Goal: Transaction & Acquisition: Download file/media

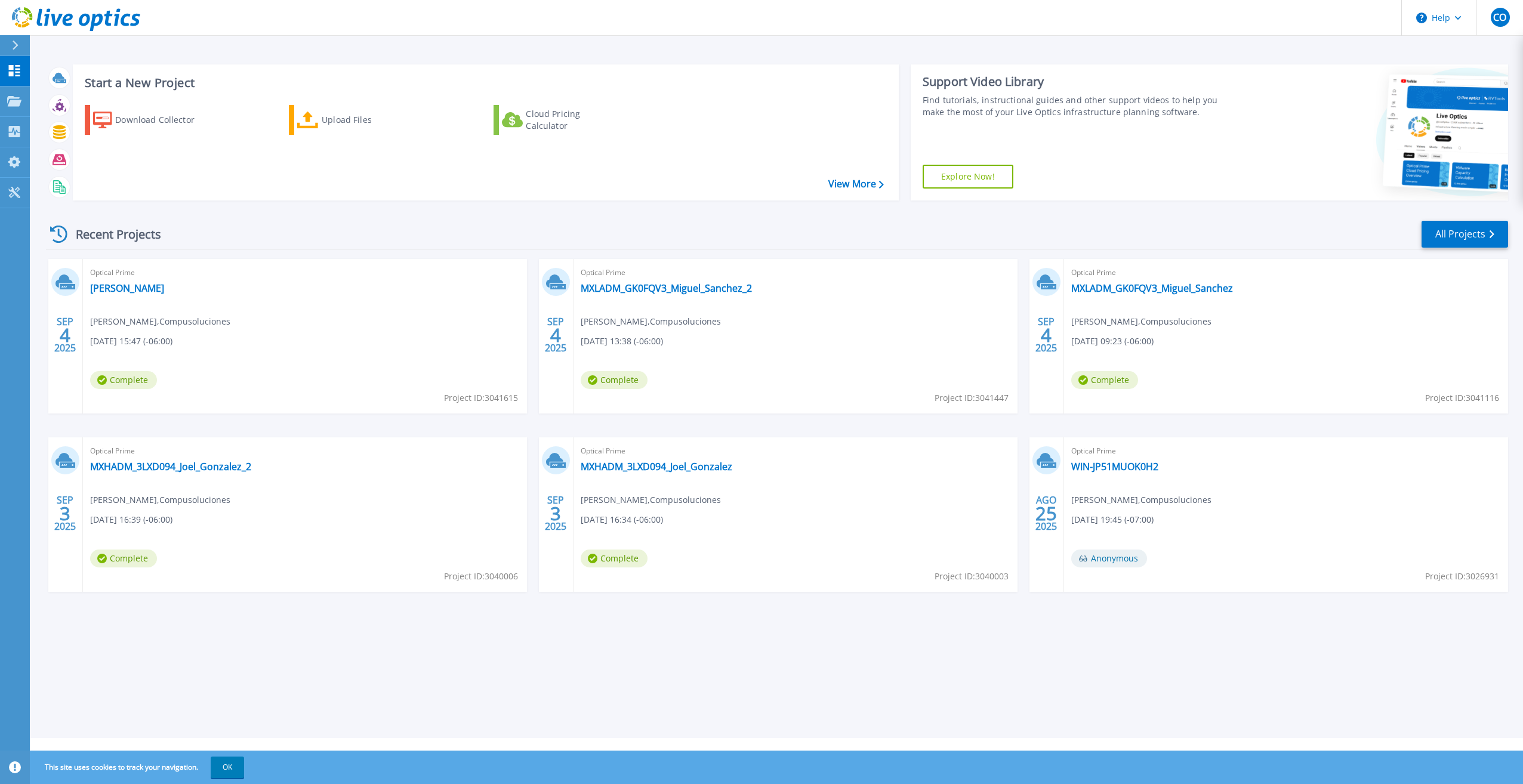
click at [871, 512] on div "Optical Prime MXHADM_3LXD094_Joel_Gonzalez [PERSON_NAME] , Compusoluciones [DAT…" at bounding box center [795, 514] width 444 height 154
click at [1445, 242] on link "All Projects" at bounding box center [1465, 234] width 87 height 27
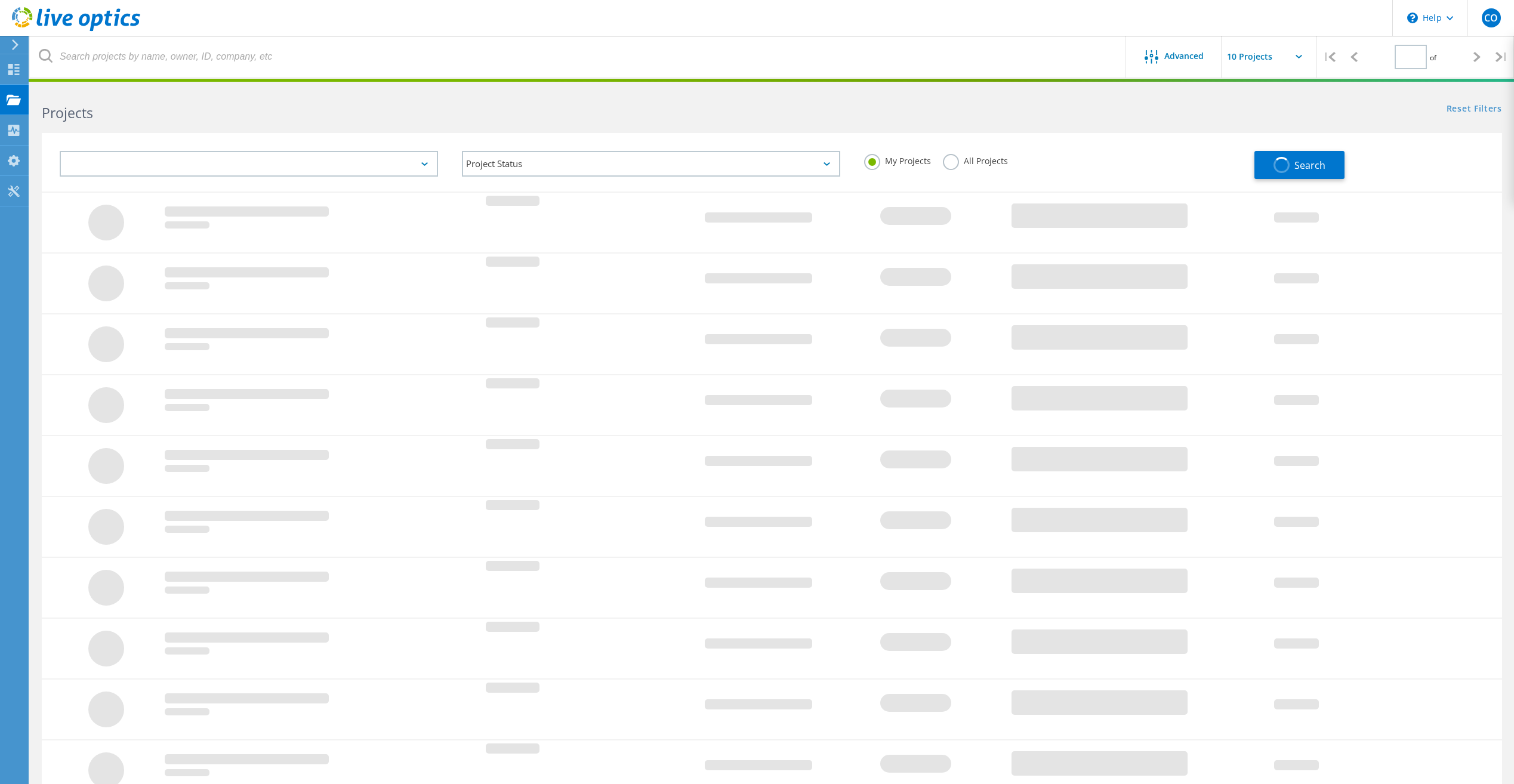
type input "1"
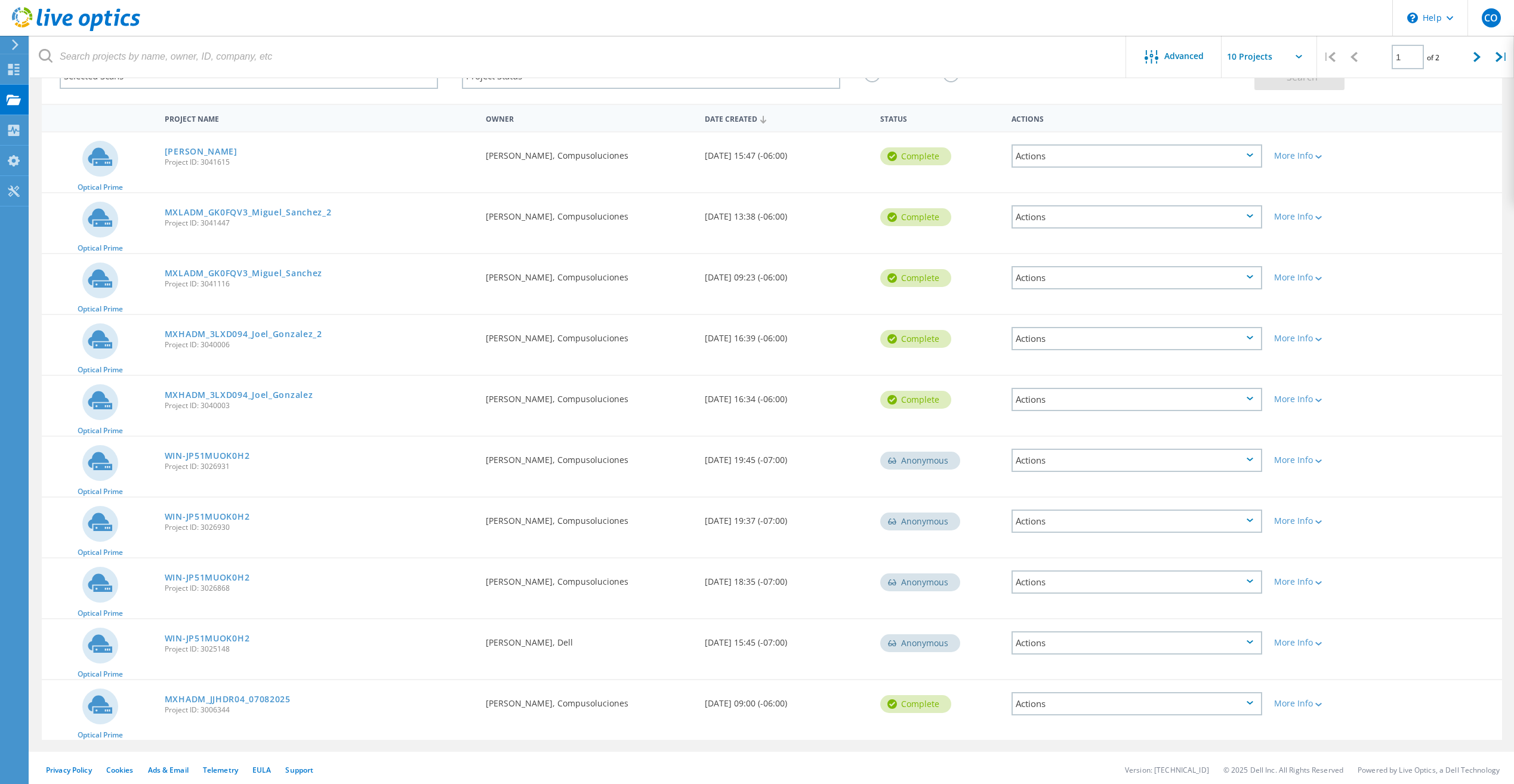
scroll to position [91, 0]
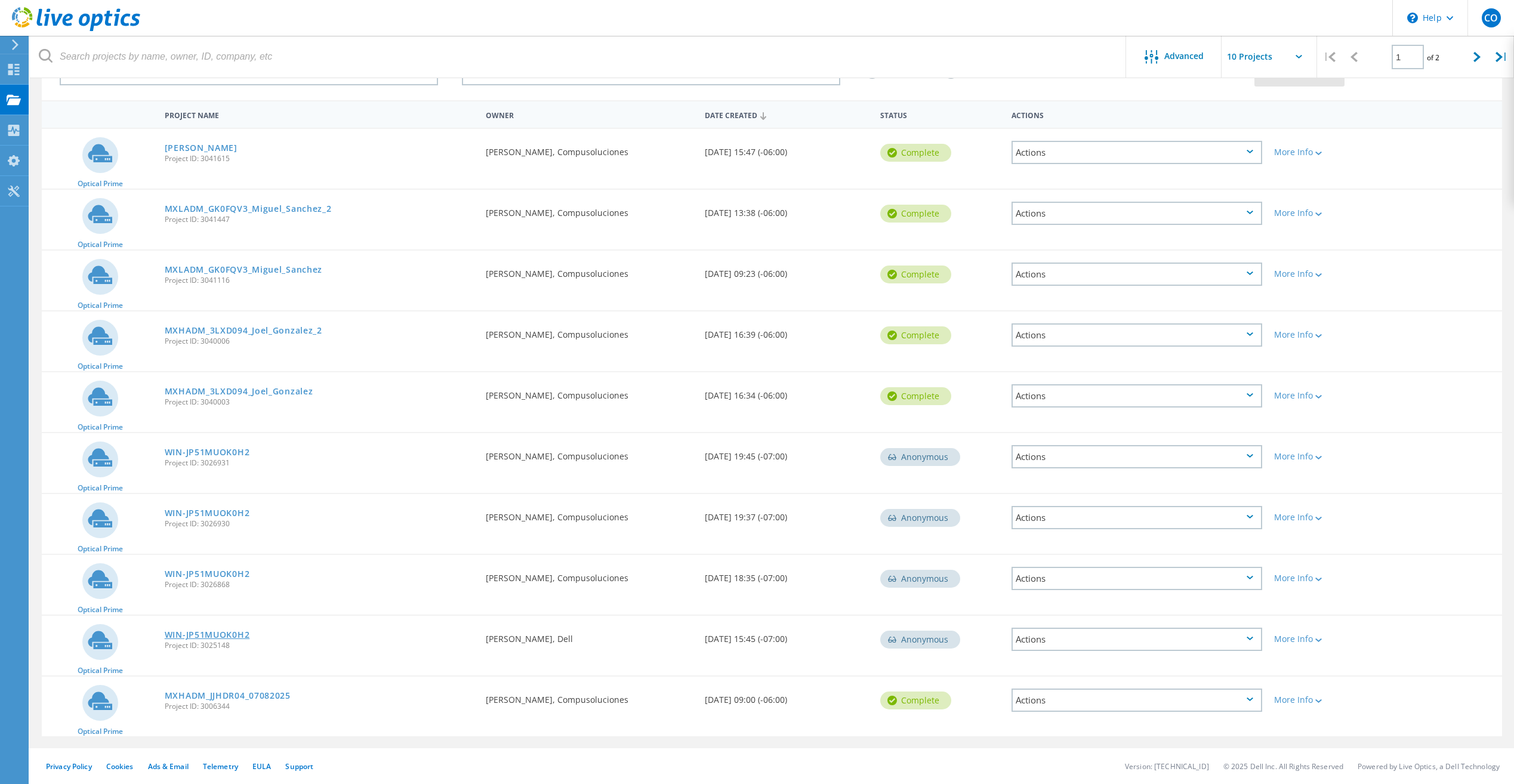
click at [224, 632] on link "WIN-JP51MUOK0H2" at bounding box center [207, 634] width 85 height 8
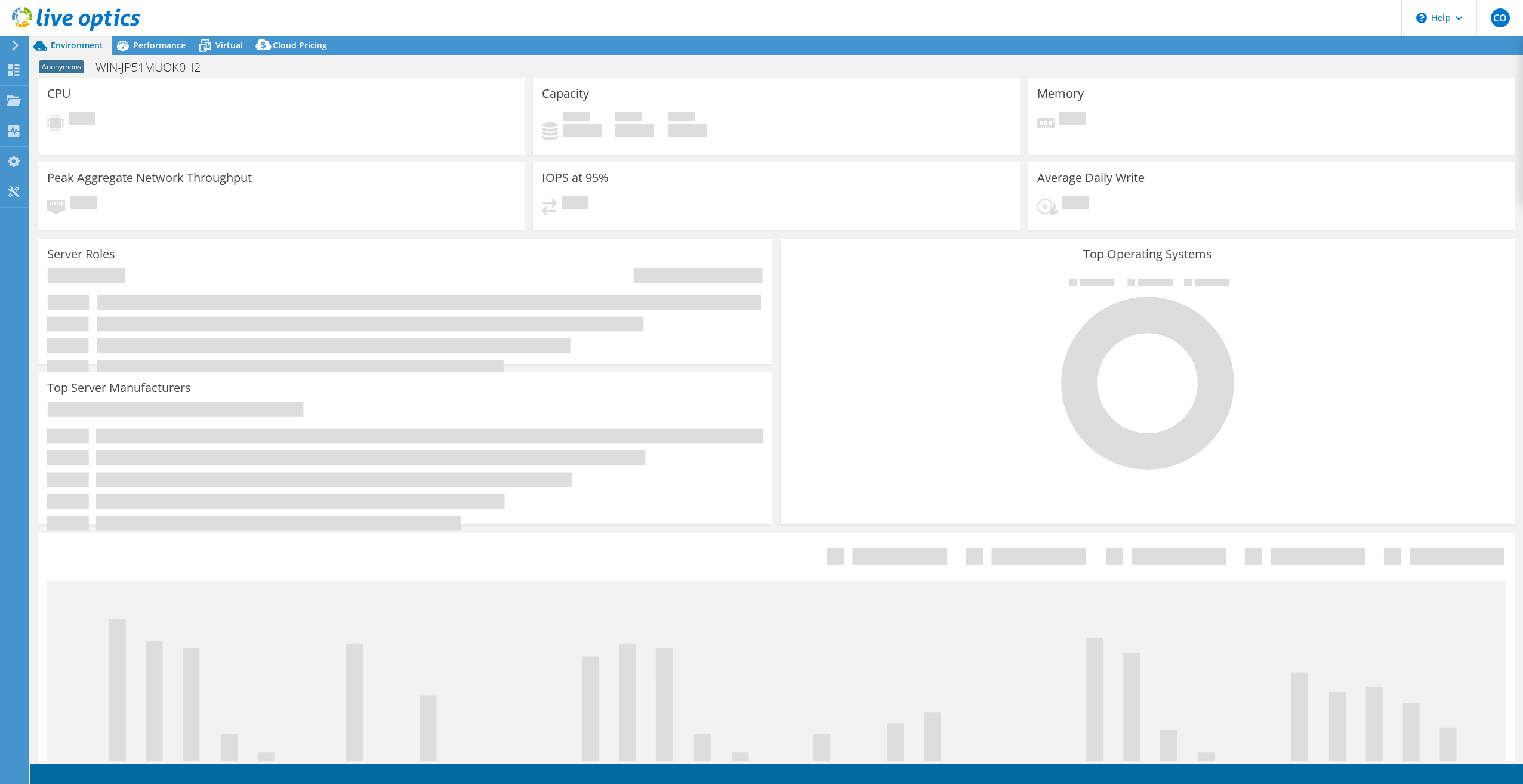
select select "USD"
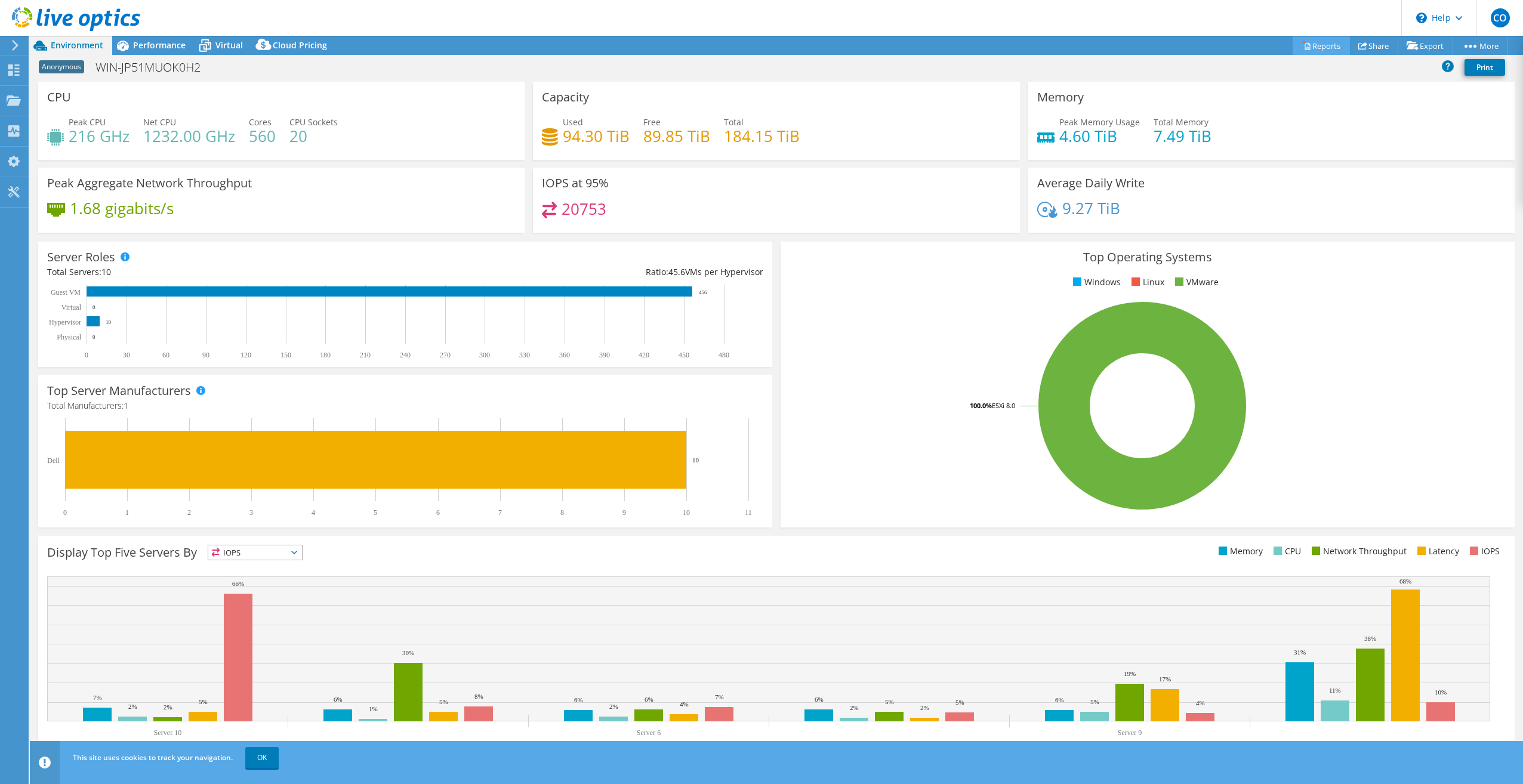
click at [1319, 40] on link "Reports" at bounding box center [1321, 46] width 57 height 19
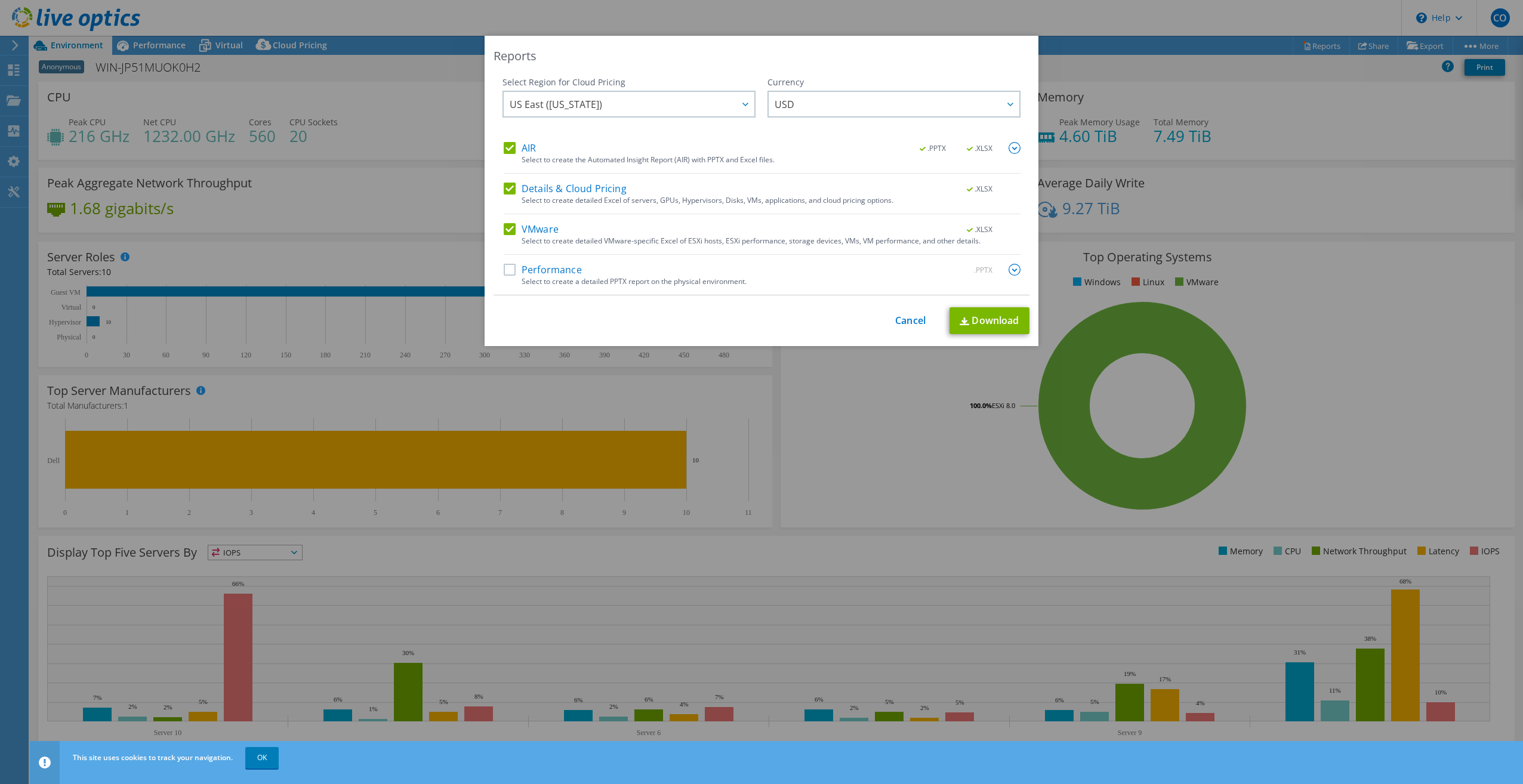
click at [513, 192] on label "Details & Cloud Pricing" at bounding box center [565, 189] width 123 height 12
click at [0, 0] on input "Details & Cloud Pricing" at bounding box center [0, 0] width 0 height 0
click at [506, 272] on label "Performance" at bounding box center [542, 270] width 78 height 12
click at [0, 0] on input "Performance" at bounding box center [0, 0] width 0 height 0
click at [1004, 270] on div ".PPTX" at bounding box center [986, 271] width 69 height 13
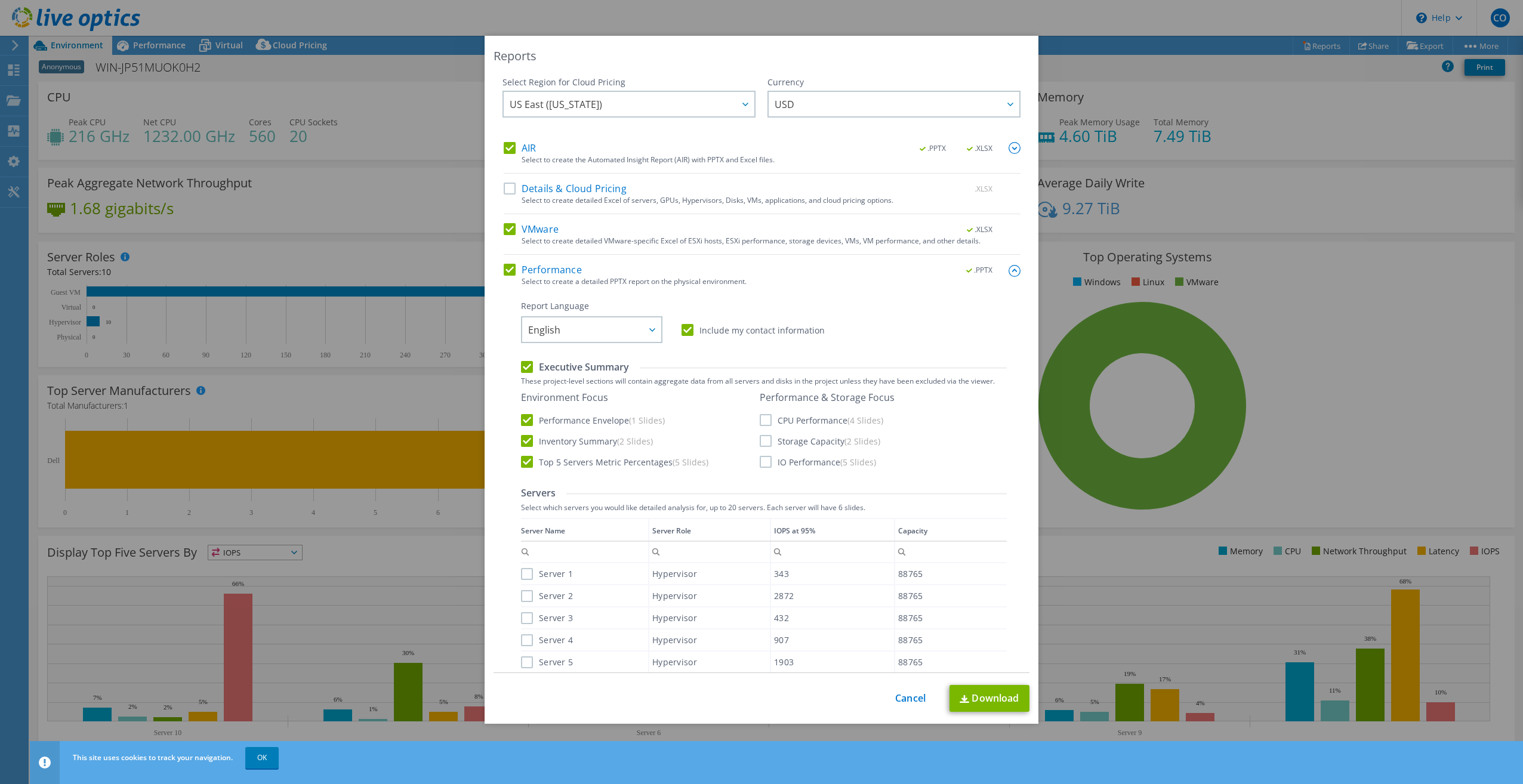
click at [1009, 270] on img at bounding box center [1015, 271] width 12 height 12
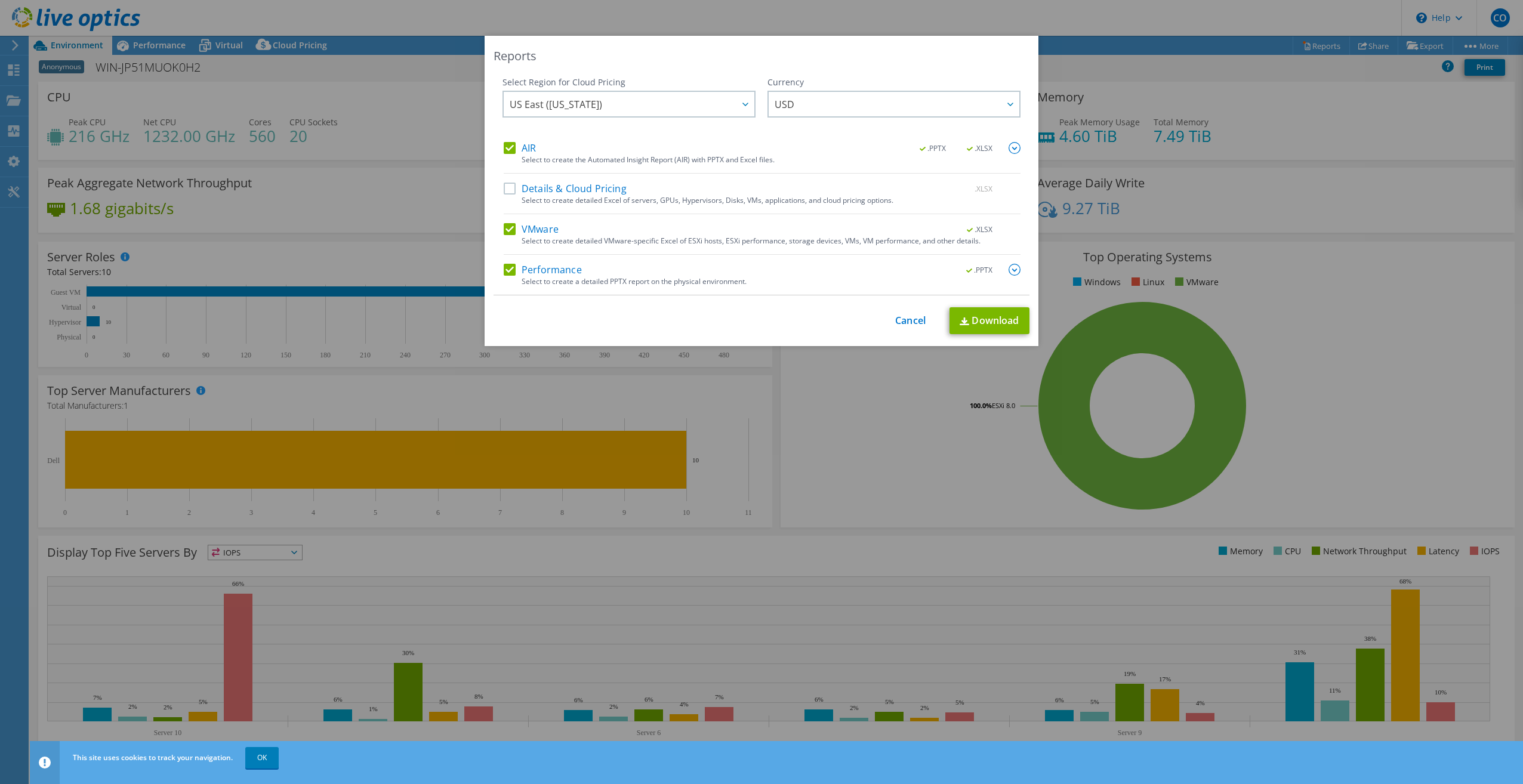
click at [1009, 147] on img at bounding box center [1015, 148] width 12 height 12
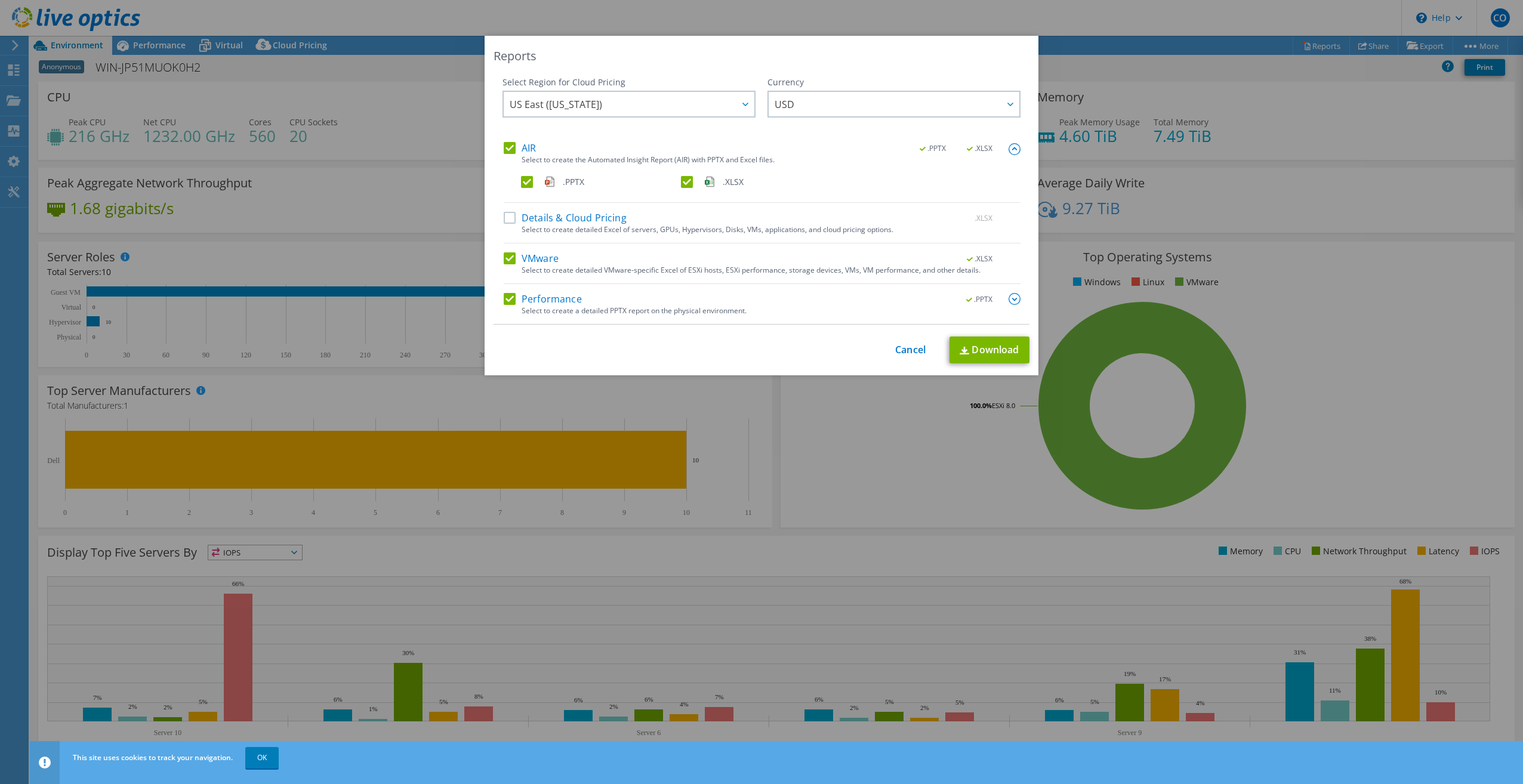
click at [1010, 148] on img at bounding box center [1015, 149] width 12 height 12
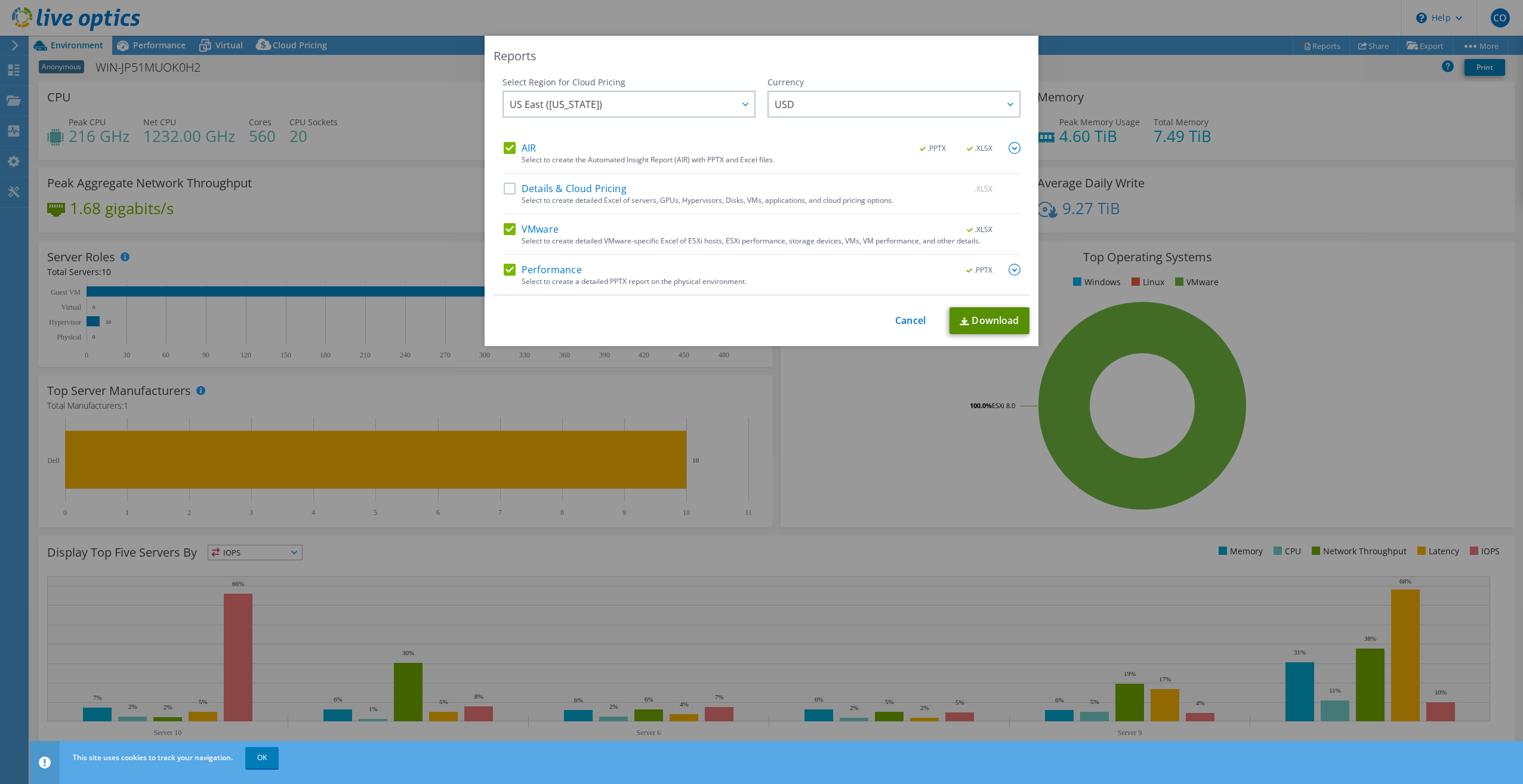
click at [973, 313] on link "Download" at bounding box center [989, 321] width 80 height 27
